Goal: Task Accomplishment & Management: Manage account settings

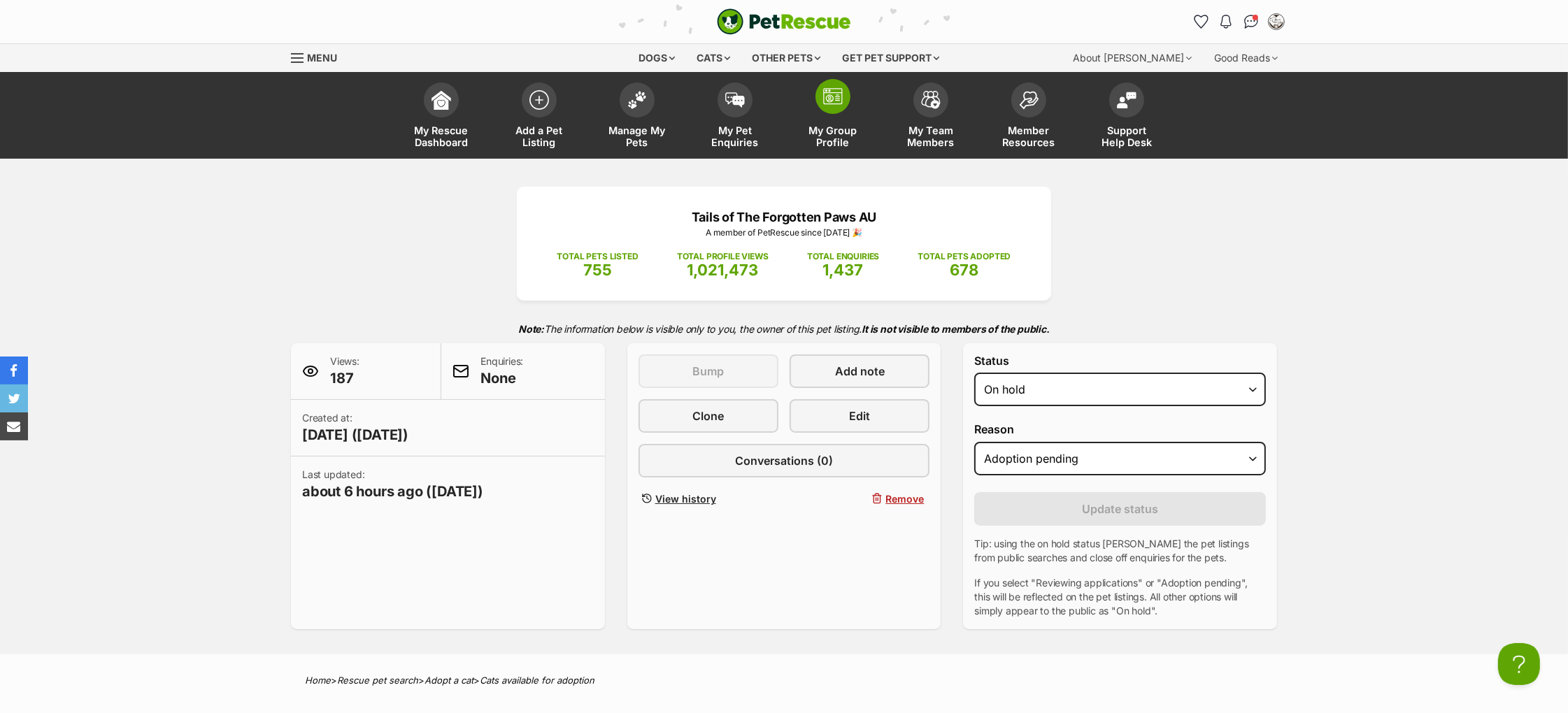
click at [835, 108] on span at bounding box center [832, 96] width 35 height 35
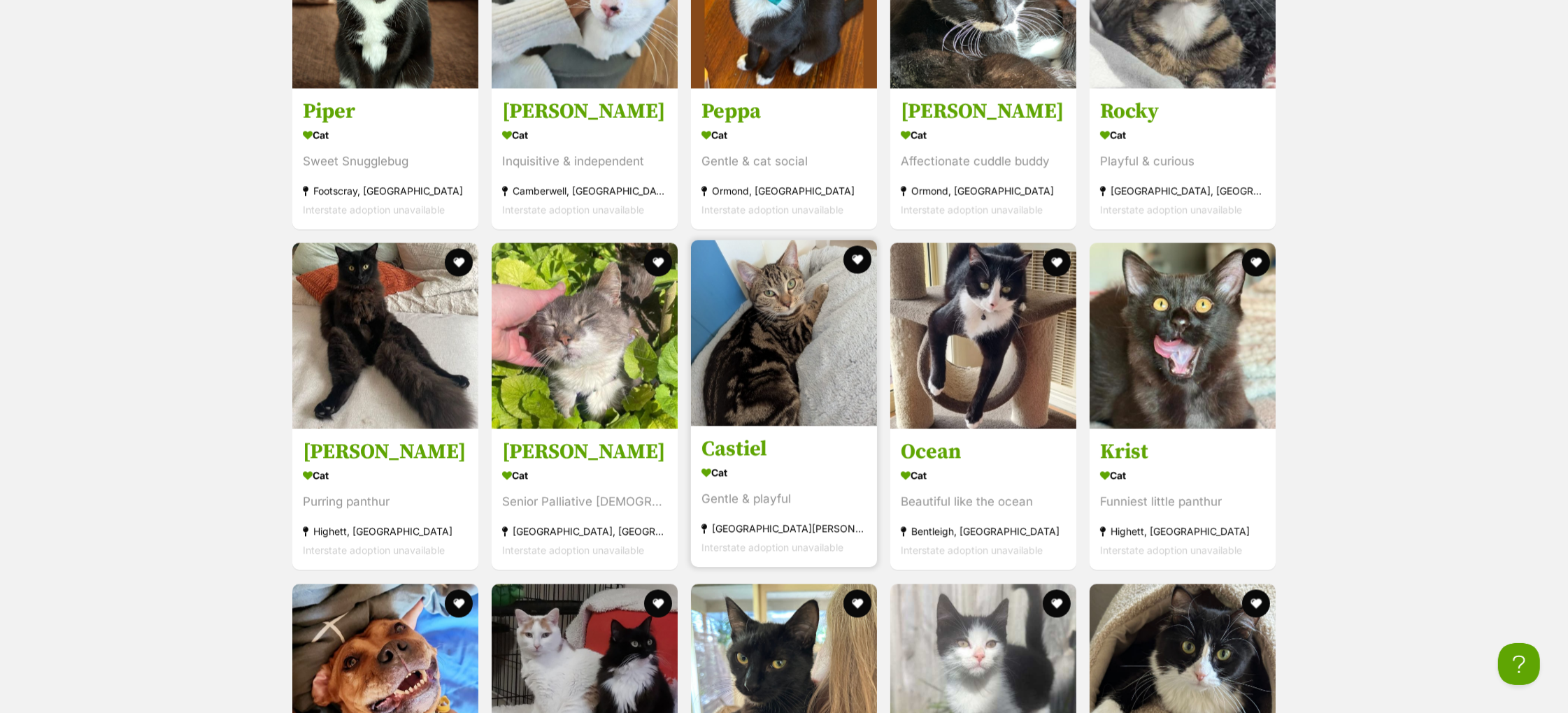
scroll to position [3816, 0]
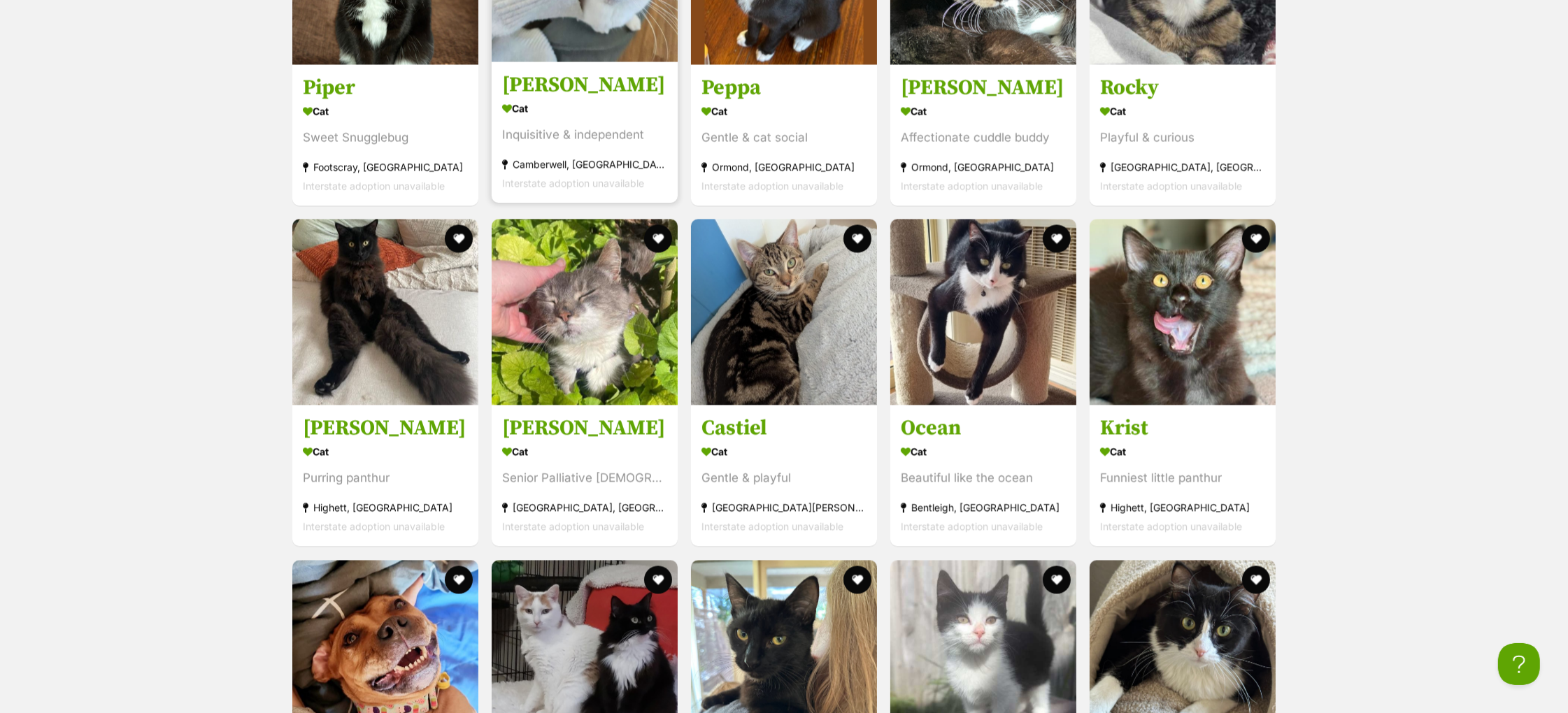
click at [583, 95] on h3 "[PERSON_NAME]" at bounding box center [584, 85] width 165 height 26
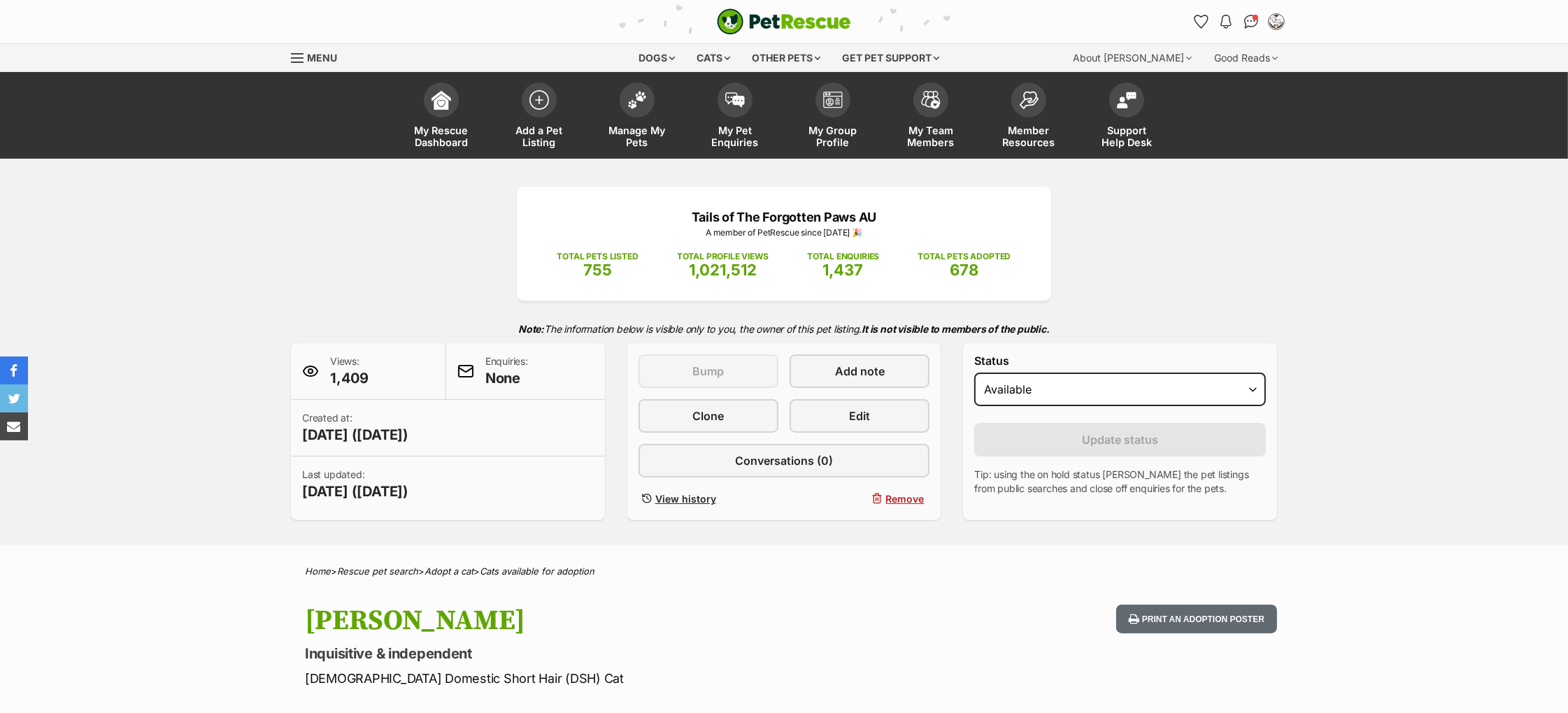
scroll to position [544, 0]
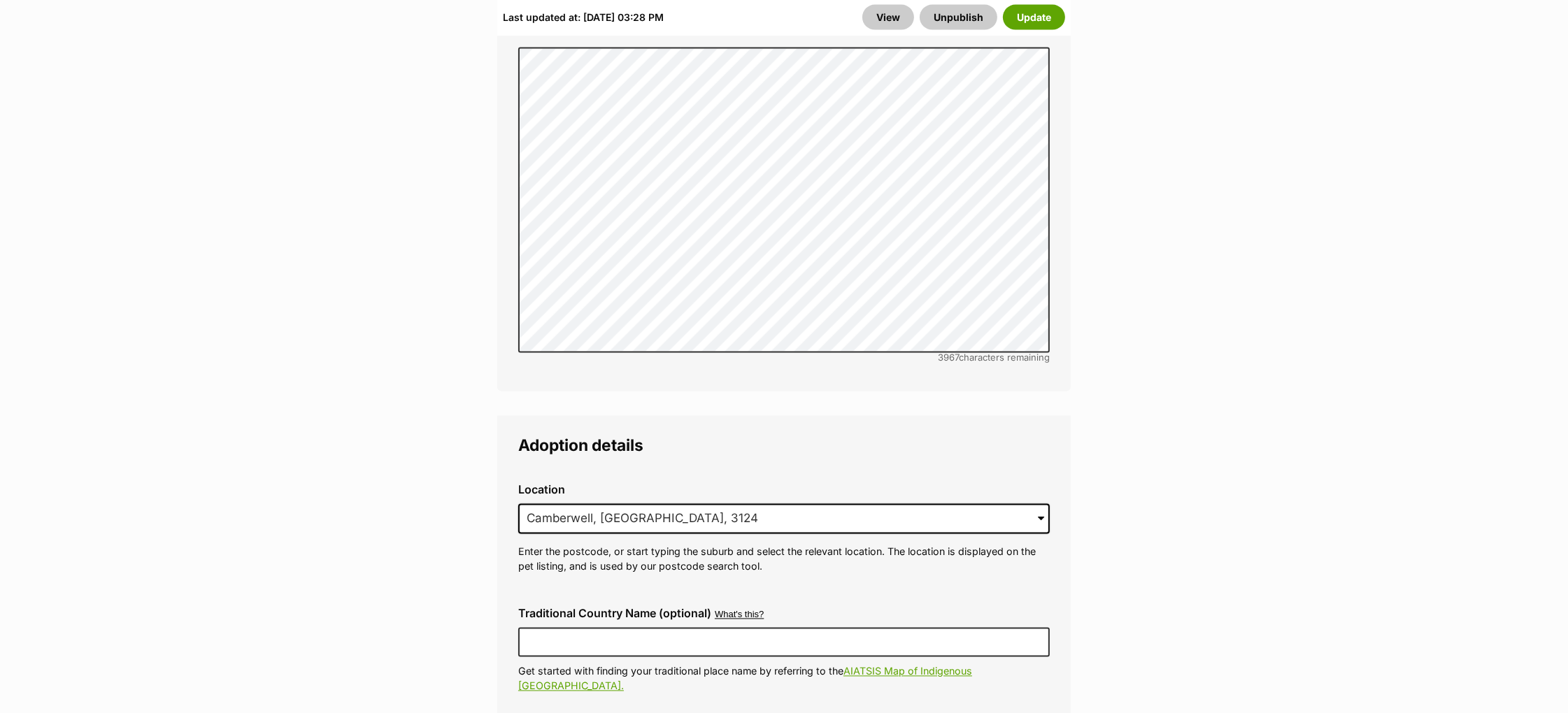
scroll to position [3421, 0]
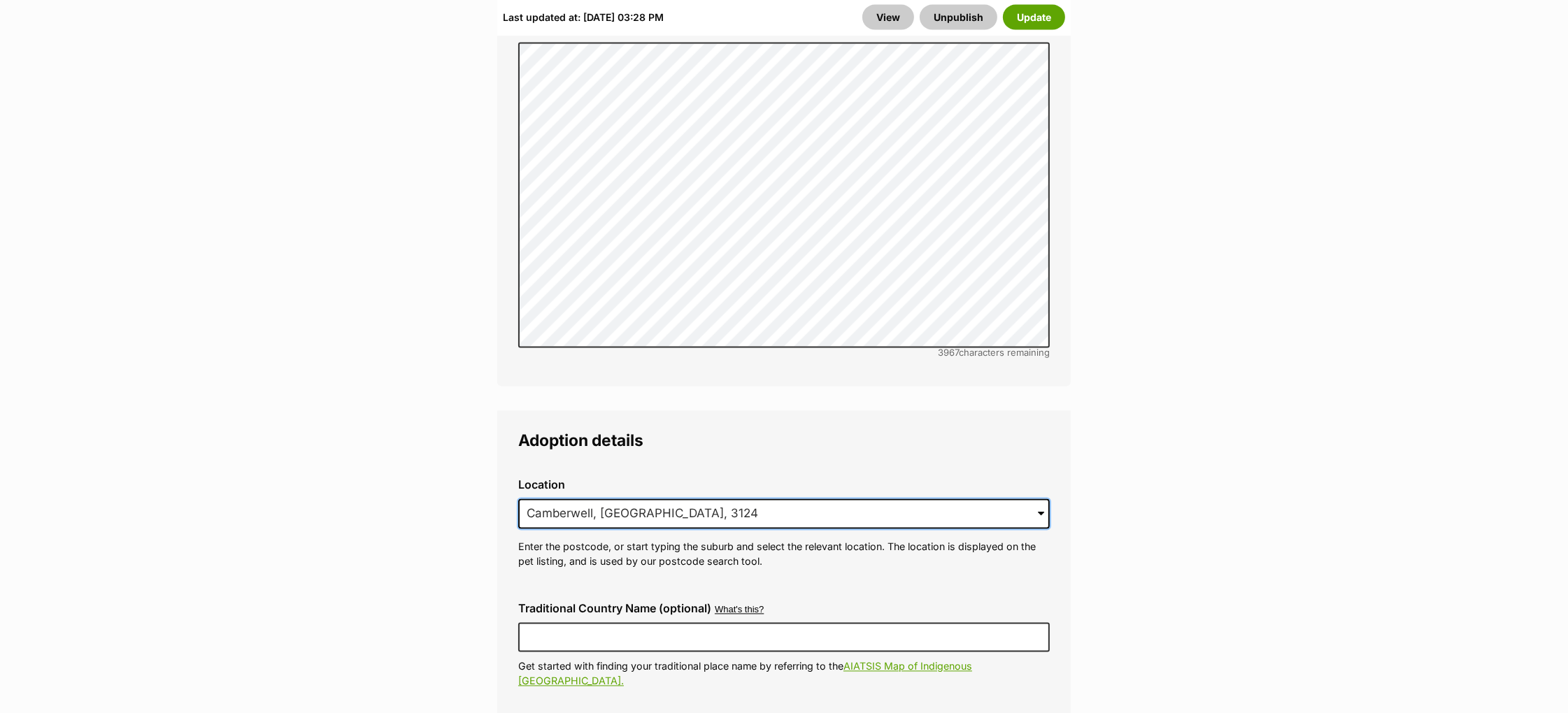
click at [554, 500] on input "Camberwell, VIC, 3124" at bounding box center [784, 515] width 531 height 31
click at [555, 500] on input "Camberwell, VIC, 3124" at bounding box center [784, 515] width 531 height 31
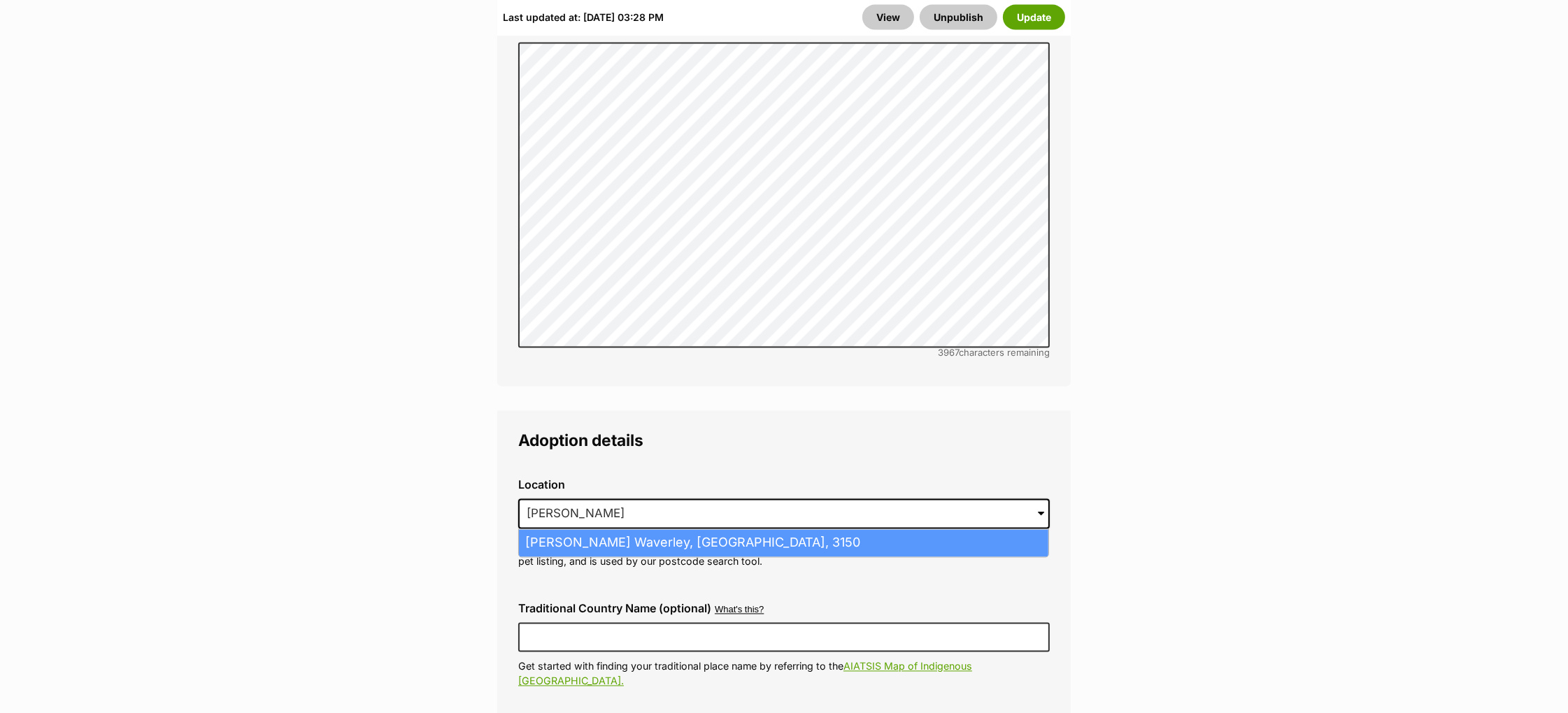
click at [721, 530] on li "Glen Waverley, Victoria, 3150" at bounding box center [784, 543] width 529 height 27
type input "Glen Waverley, Victoria, 3150"
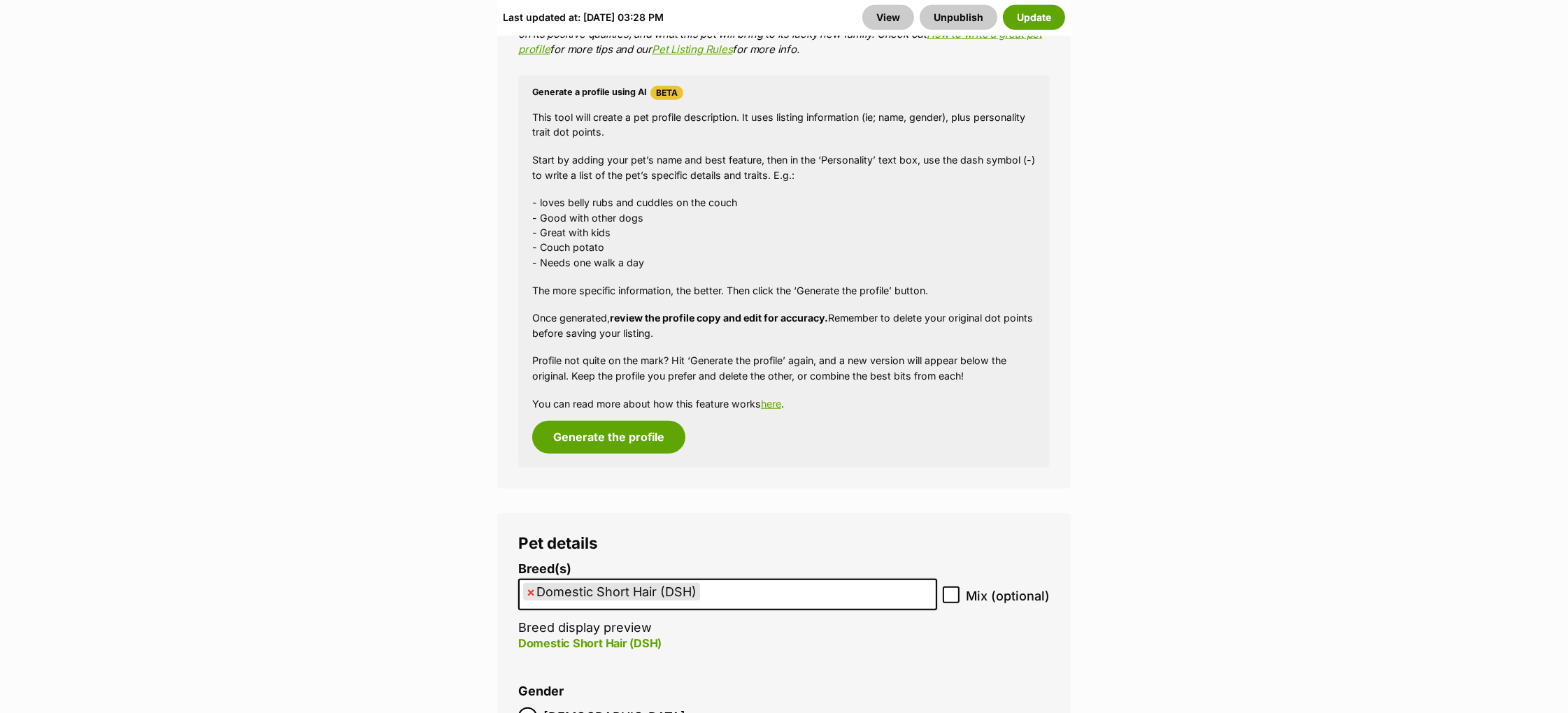
scroll to position [1368, 0]
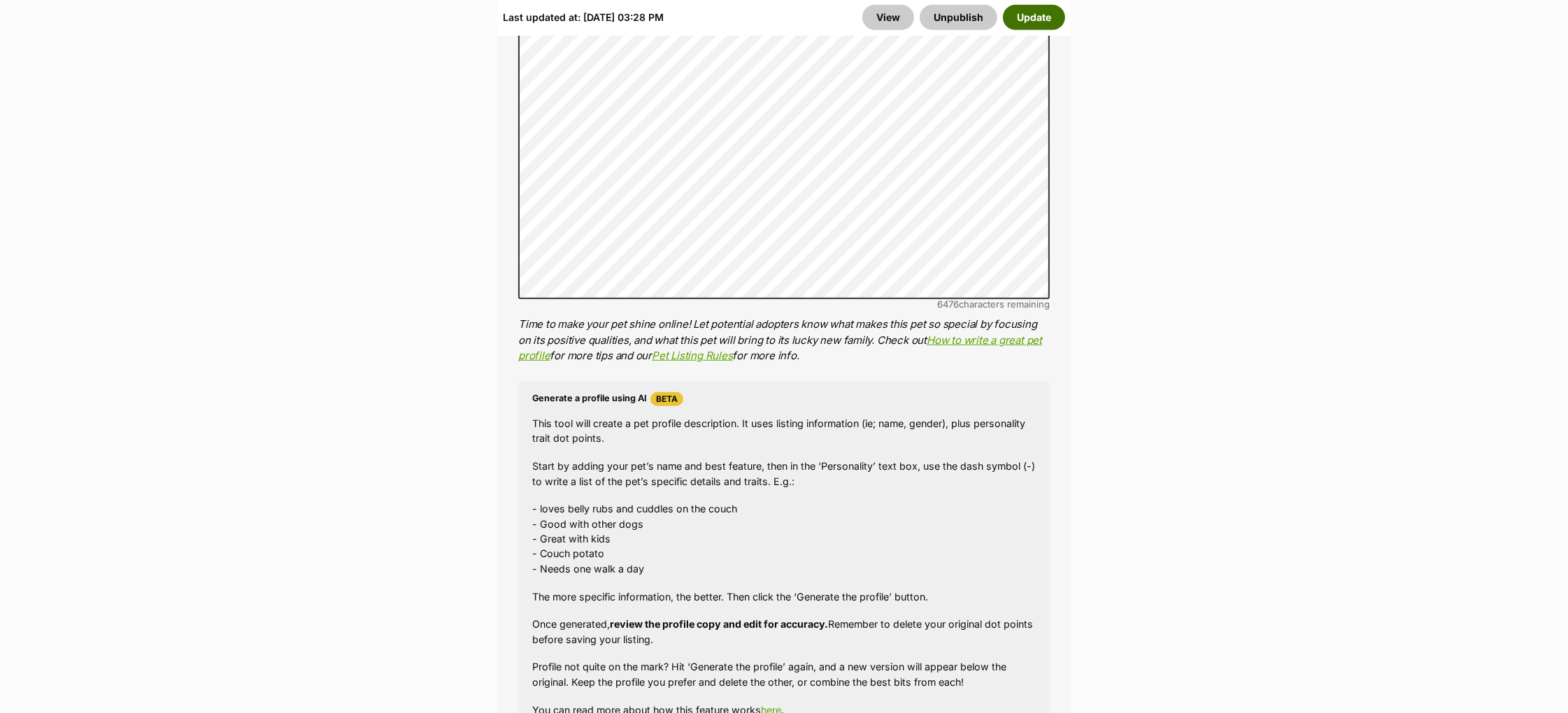
click at [1034, 16] on button "Update" at bounding box center [1034, 17] width 62 height 25
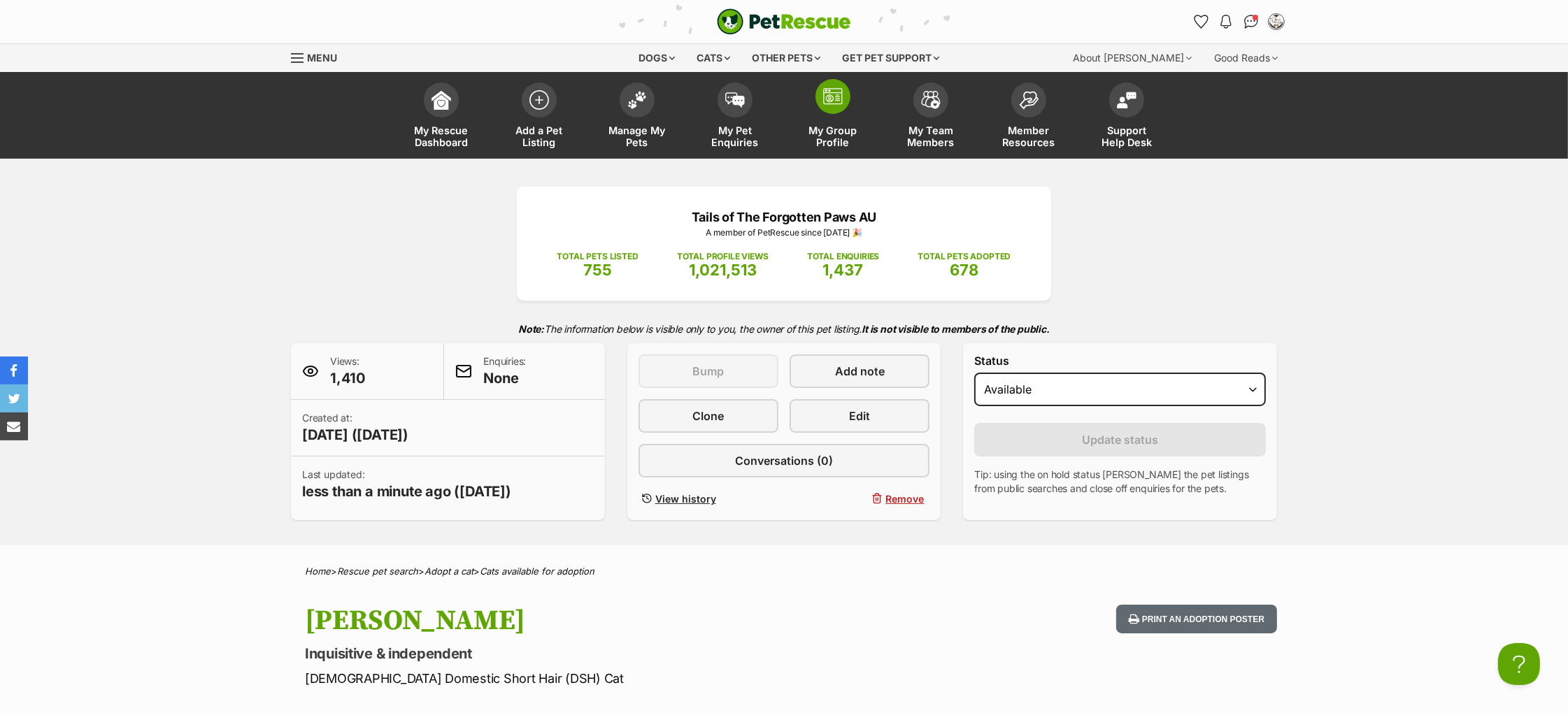
click at [839, 106] on span at bounding box center [832, 96] width 35 height 35
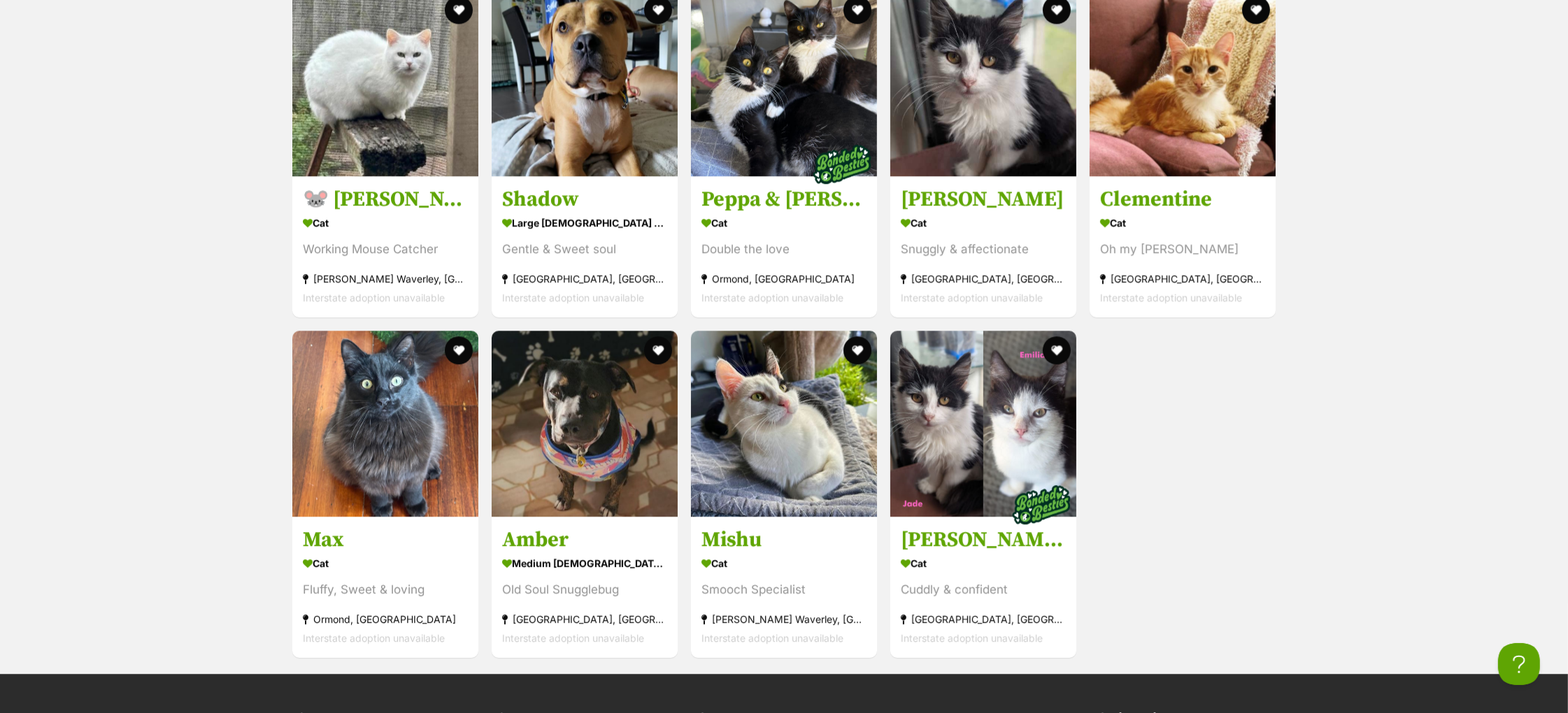
scroll to position [4747, 0]
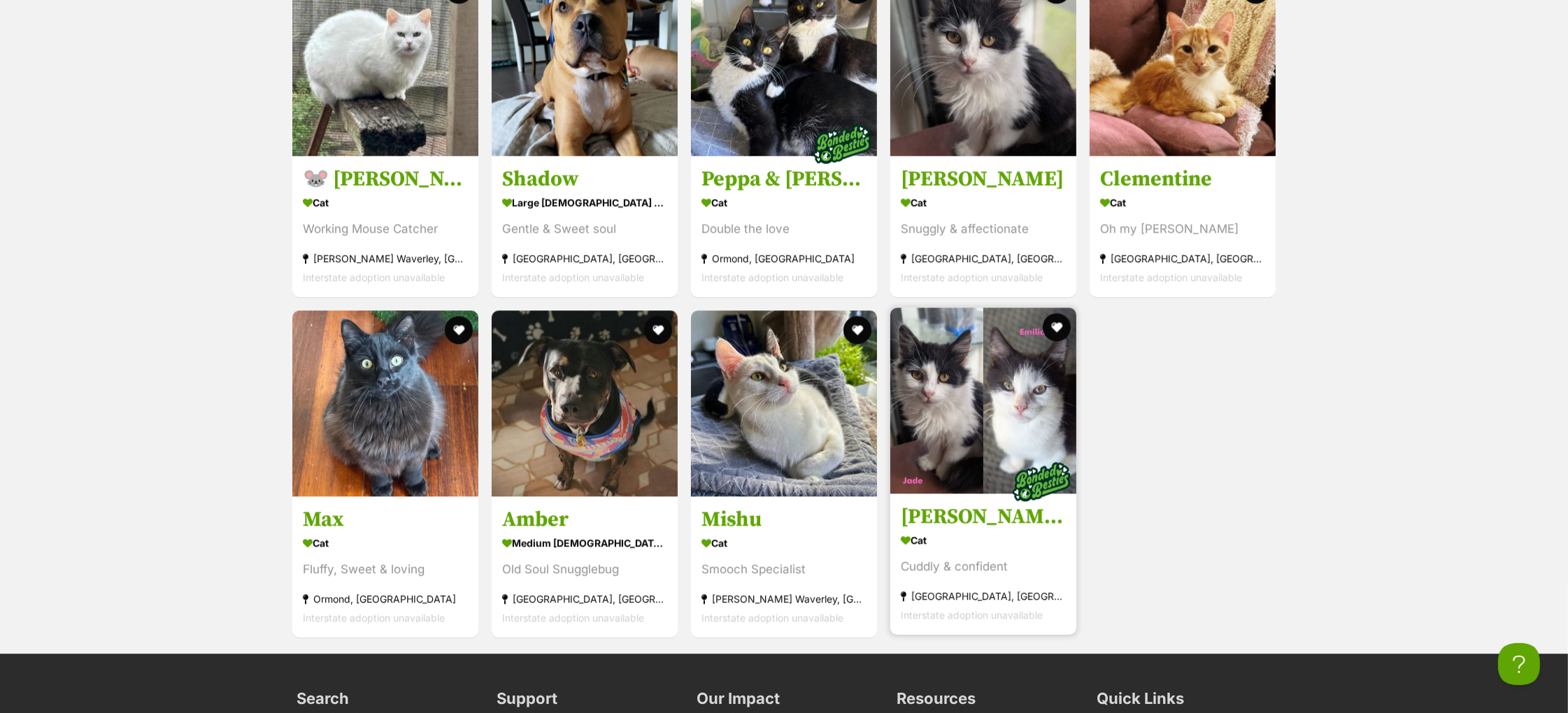
click at [982, 531] on h3 "[PERSON_NAME] & [PERSON_NAME]" at bounding box center [983, 517] width 165 height 26
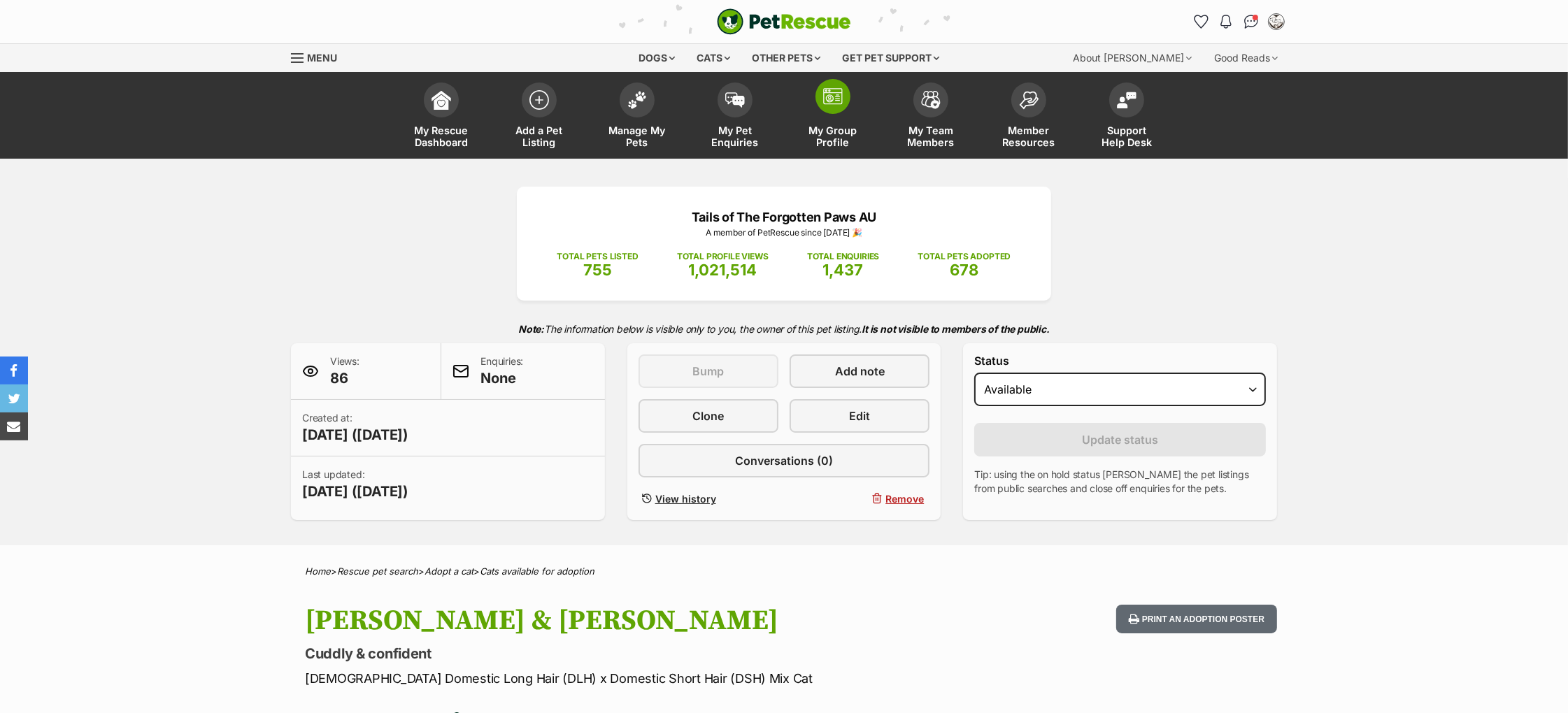
click at [829, 81] on span at bounding box center [832, 96] width 35 height 35
